Goal: Information Seeking & Learning: Learn about a topic

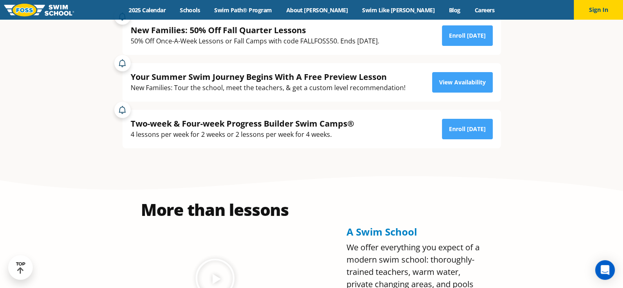
scroll to position [202, 0]
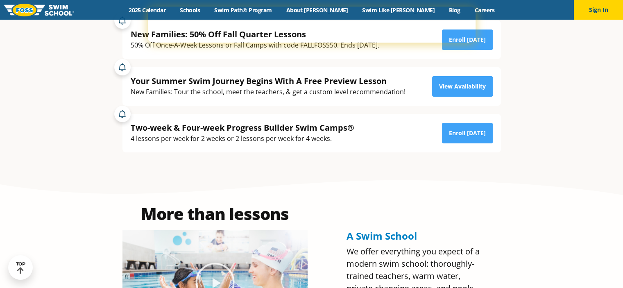
drag, startPoint x: 627, startPoint y: 16, endPoint x: 629, endPoint y: 32, distance: 16.9
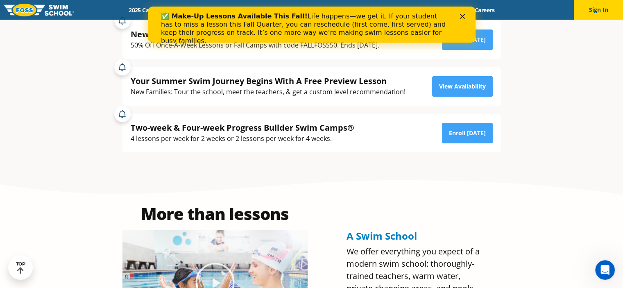
scroll to position [0, 0]
click at [462, 17] on icon "Close" at bounding box center [462, 16] width 5 height 5
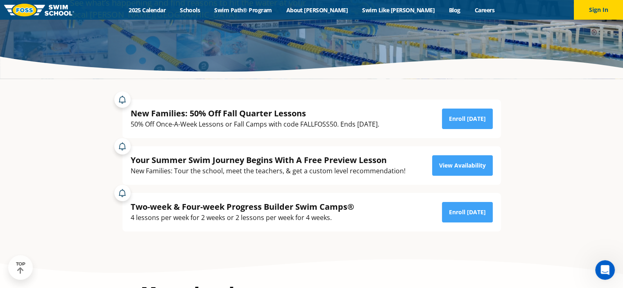
scroll to position [143, 0]
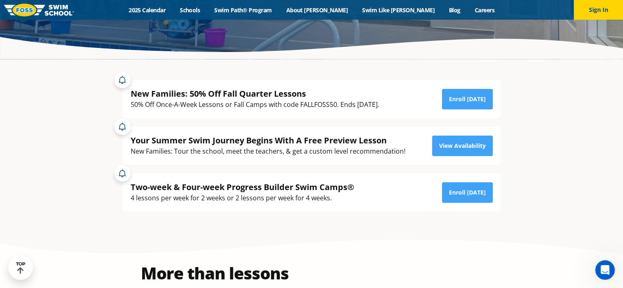
click at [525, 91] on section "New Families: 50% Off Fall Quarter Lessons 50% Off Once-A-Week Lessons or Fall …" at bounding box center [312, 145] width 492 height 173
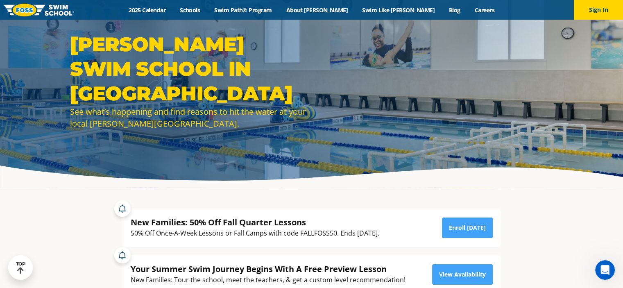
scroll to position [6, 0]
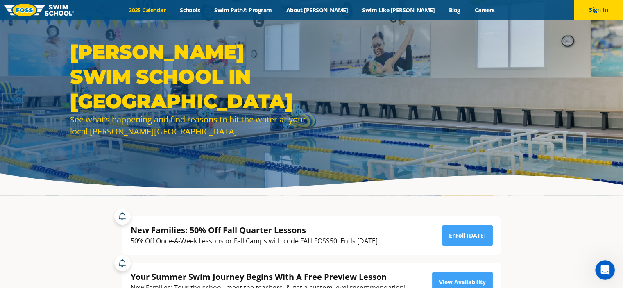
click at [173, 9] on link "2025 Calendar" at bounding box center [147, 10] width 51 height 8
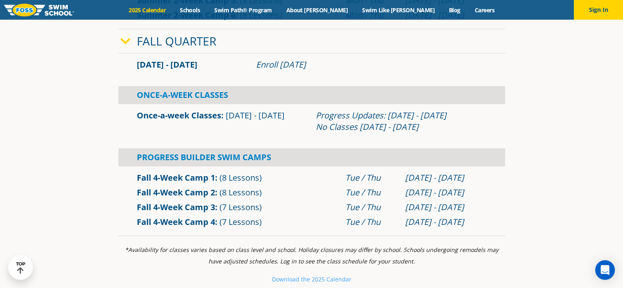
scroll to position [525, 0]
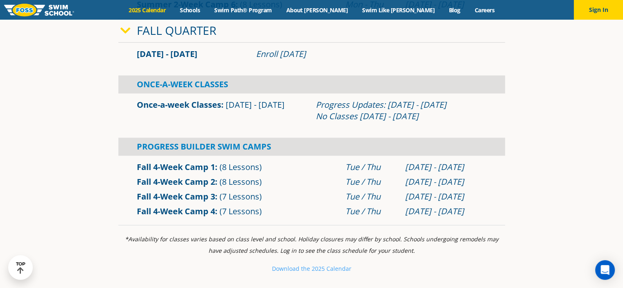
drag, startPoint x: 140, startPoint y: 54, endPoint x: 316, endPoint y: 59, distance: 176.3
click at [316, 59] on div "Sep 2 - Dec 22 Enroll July 29, 2025" at bounding box center [312, 53] width 358 height 11
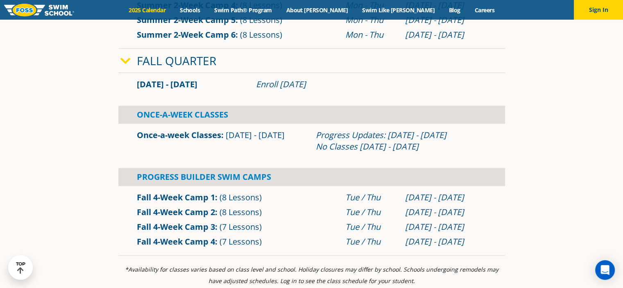
scroll to position [486, 0]
